Goal: Transaction & Acquisition: Purchase product/service

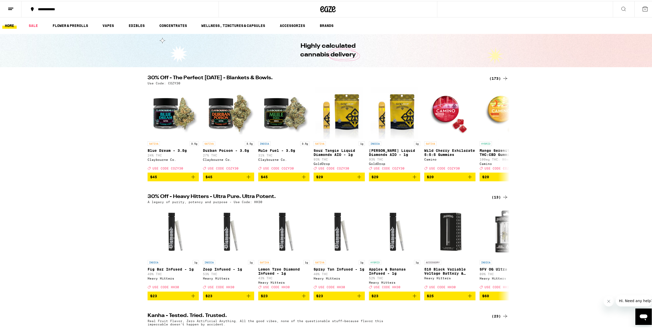
click at [10, 8] on icon at bounding box center [11, 8] width 6 height 6
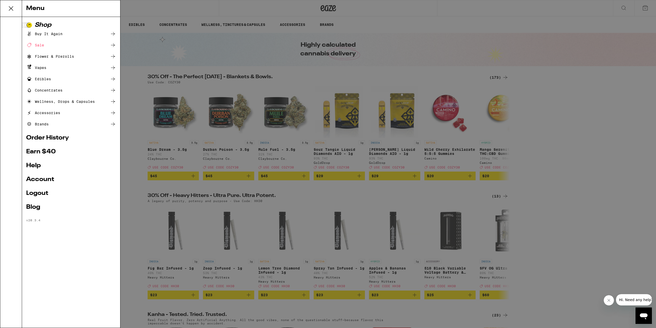
click at [59, 141] on link "Order History" at bounding box center [71, 138] width 90 height 6
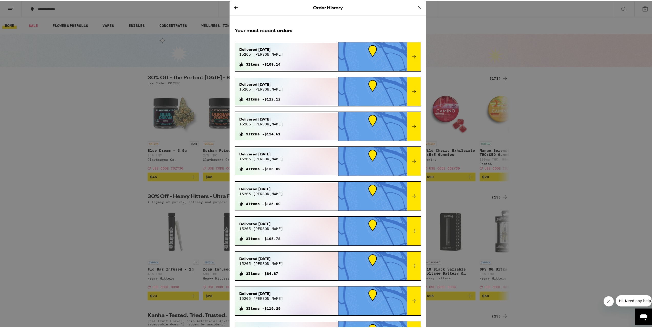
click at [416, 6] on icon at bounding box center [419, 7] width 6 height 6
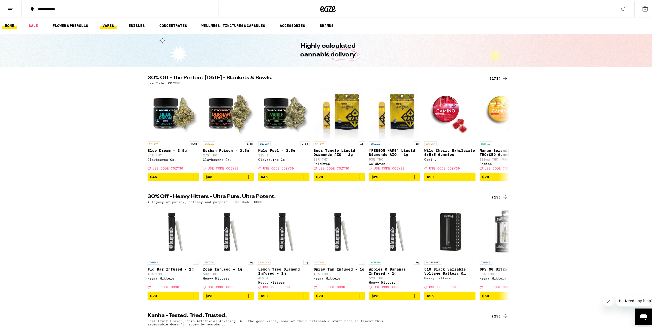
click at [103, 25] on link "VAPES" at bounding box center [108, 25] width 17 height 6
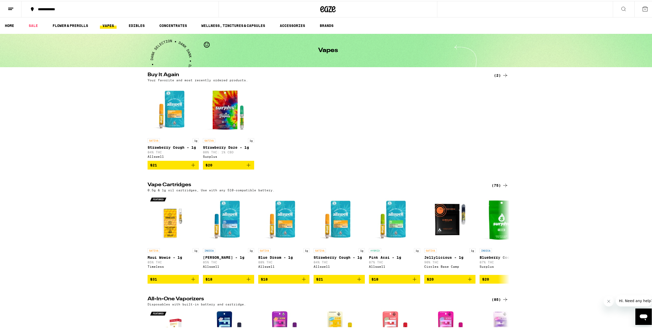
click at [504, 191] on div "0.5g & 1g oil cartridges, Use with any 510-compatible battery." at bounding box center [328, 188] width 361 height 3
click at [504, 186] on icon at bounding box center [505, 184] width 4 height 4
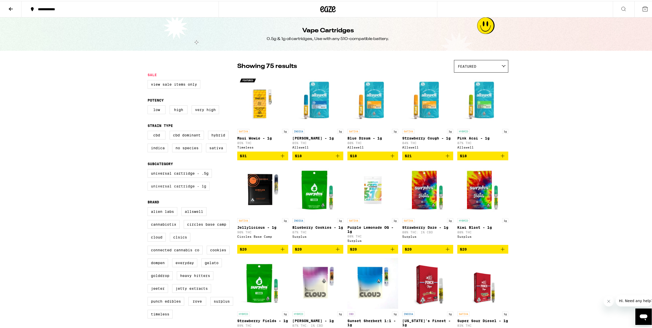
click at [201, 189] on label "Universal Cartridge - 1g" at bounding box center [179, 185] width 62 height 9
click at [149, 169] on input "Universal Cartridge - 1g" at bounding box center [149, 169] width 0 height 0
checkbox input "true"
click at [216, 151] on label "Sativa" at bounding box center [216, 146] width 20 height 9
click at [149, 131] on input "Sativa" at bounding box center [149, 130] width 0 height 0
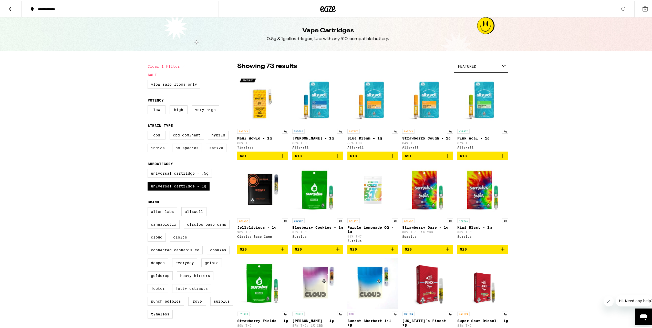
checkbox input "true"
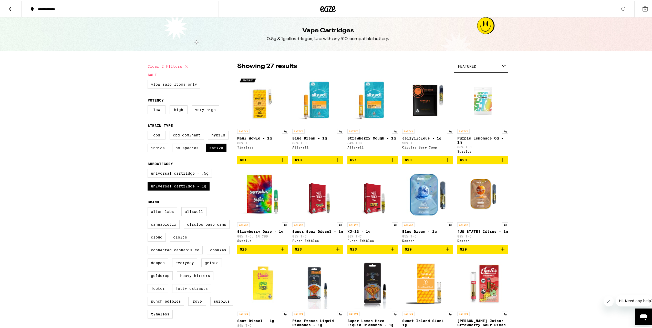
click at [168, 83] on label "View Sale Items Only" at bounding box center [174, 83] width 53 height 9
click at [149, 80] on input "View Sale Items Only" at bounding box center [149, 80] width 0 height 0
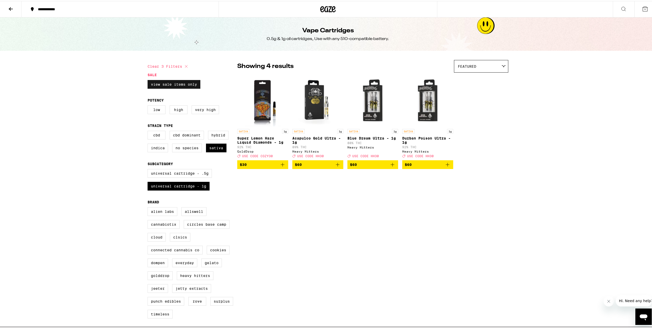
click at [168, 83] on label "View Sale Items Only" at bounding box center [174, 83] width 53 height 9
click at [149, 80] on input "View Sale Items Only" at bounding box center [149, 80] width 0 height 0
checkbox input "false"
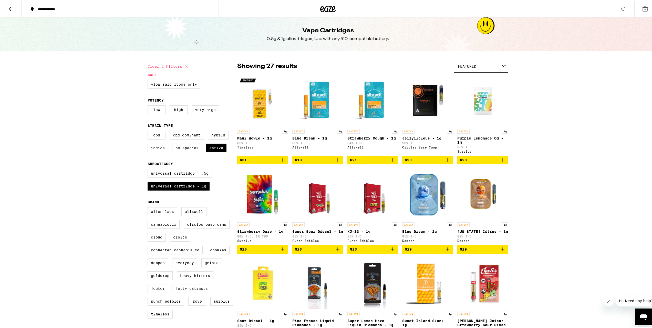
click at [310, 142] on p "88% THC" at bounding box center [317, 141] width 51 height 3
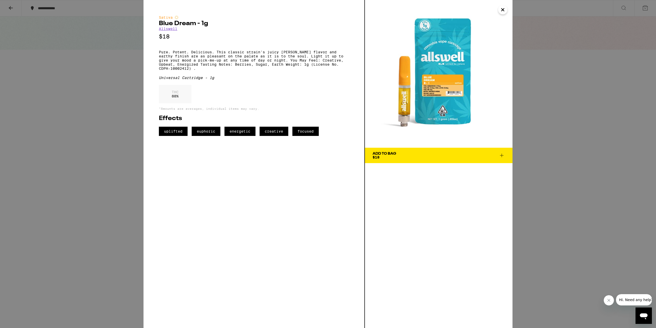
click at [499, 154] on icon at bounding box center [501, 155] width 6 height 6
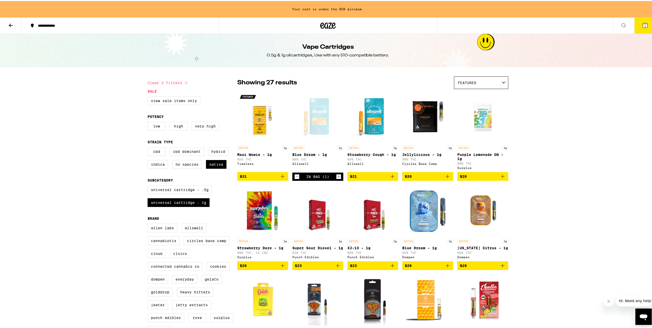
click at [336, 179] on icon "Increment" at bounding box center [338, 175] width 5 height 6
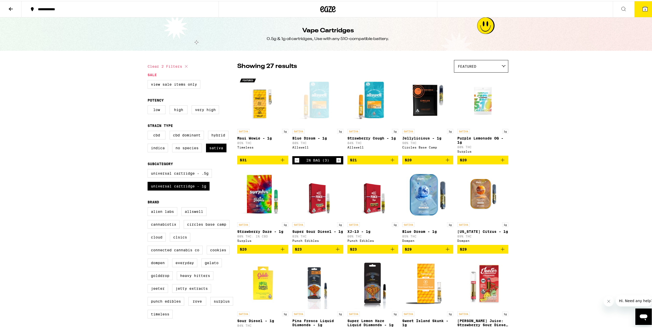
click at [647, 9] on button "3" at bounding box center [645, 8] width 22 height 16
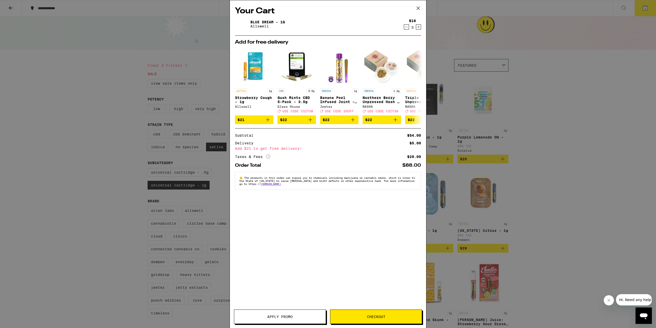
click at [393, 318] on button "Checkout" at bounding box center [376, 316] width 92 height 14
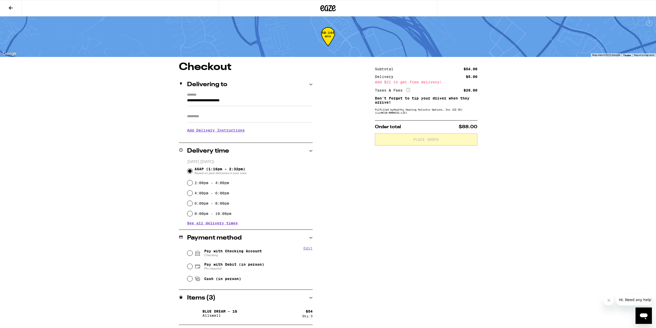
click at [227, 252] on span "Pay with Checking Account Checking" at bounding box center [233, 253] width 58 height 8
click at [192, 252] on input "Pay with Checking Account Checking" at bounding box center [189, 252] width 5 height 5
radio input "true"
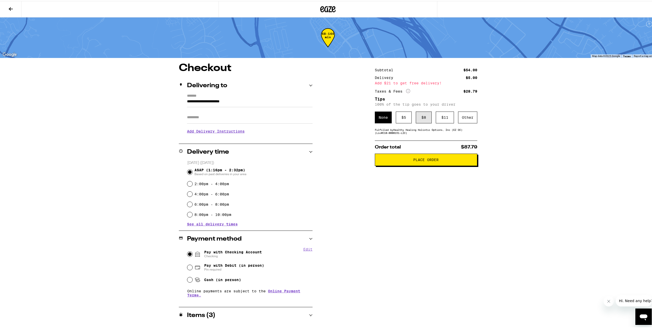
click at [424, 119] on div "$ 8" at bounding box center [424, 116] width 16 height 12
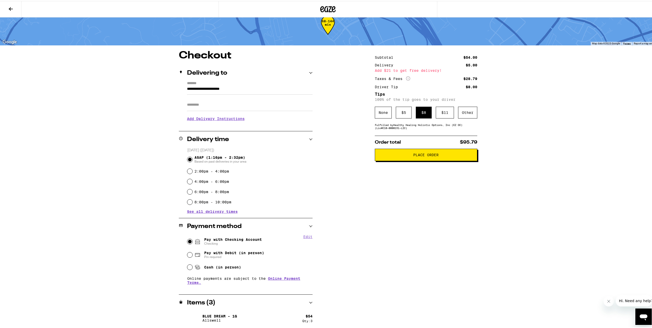
scroll to position [13, 0]
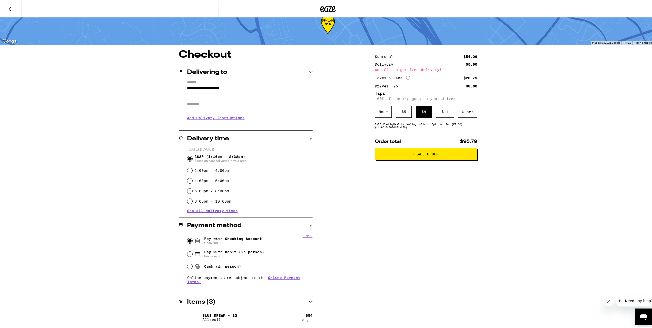
click at [433, 152] on span "Place Order" at bounding box center [425, 153] width 25 height 4
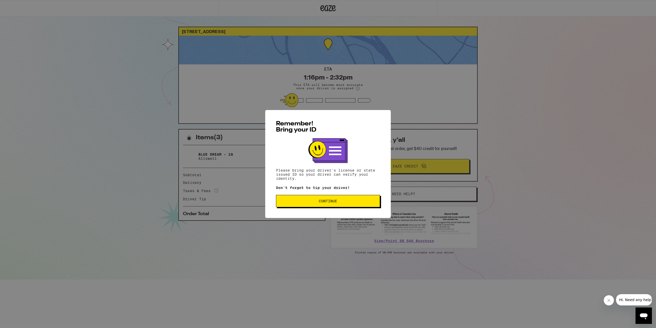
click at [343, 200] on span "Continue" at bounding box center [327, 201] width 95 height 4
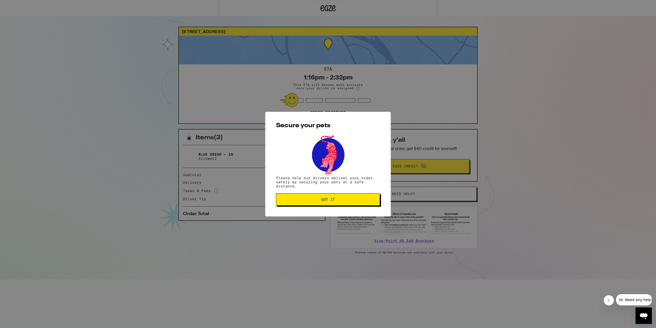
click at [343, 201] on span "Got it" at bounding box center [327, 199] width 95 height 4
